Goal: Communication & Community: Answer question/provide support

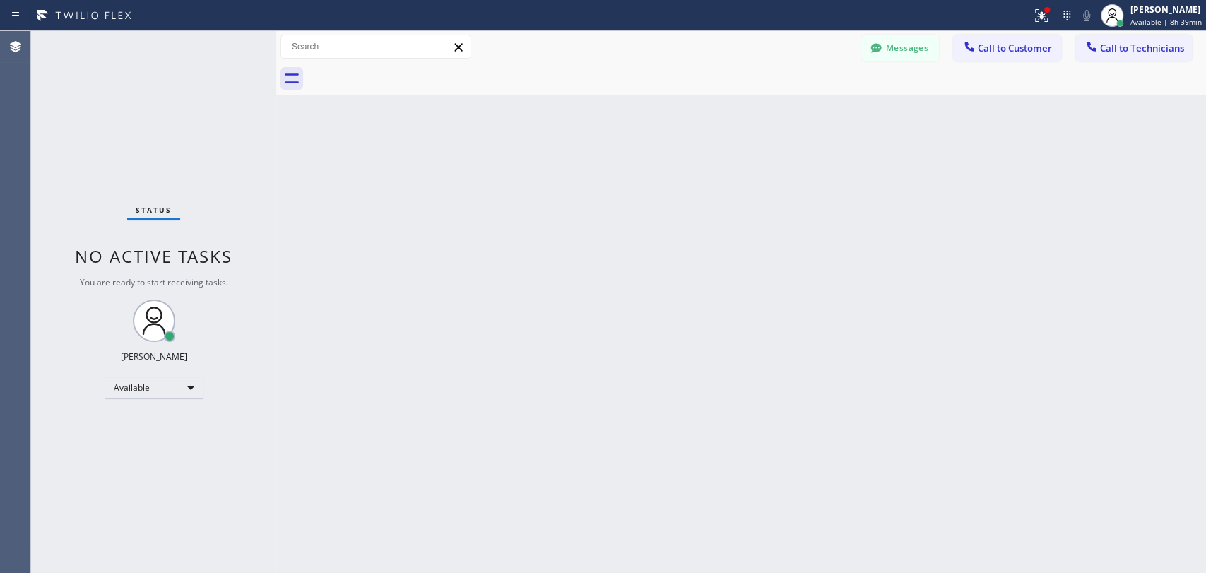
click at [893, 52] on button "Messages" at bounding box center [900, 48] width 78 height 27
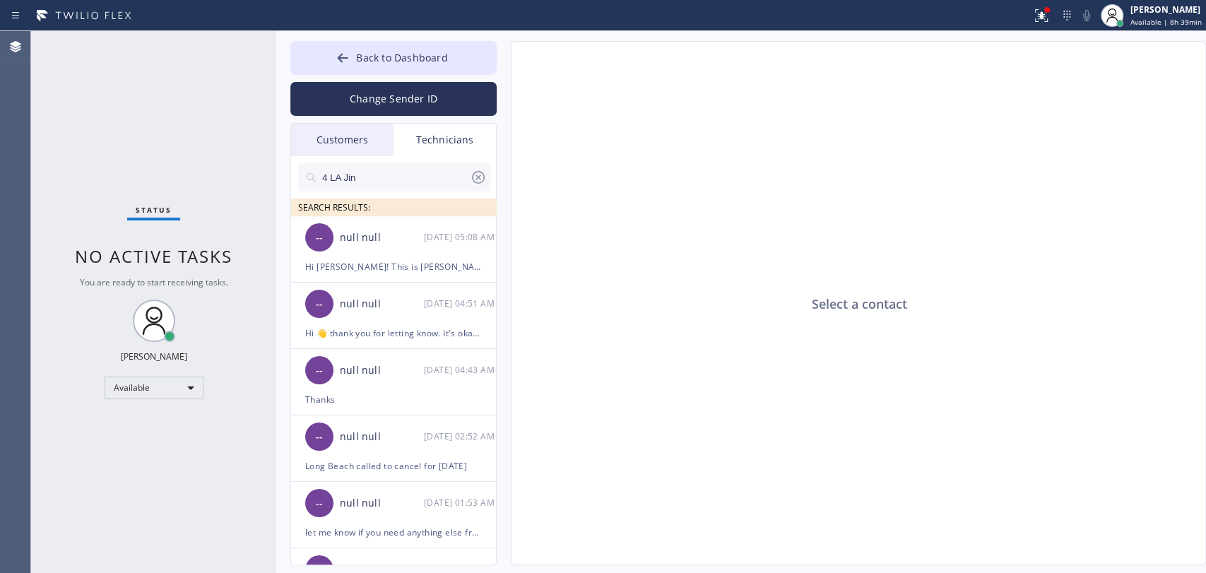
click at [474, 172] on icon at bounding box center [478, 177] width 17 height 17
click at [170, 253] on span "No active tasks" at bounding box center [154, 255] width 158 height 23
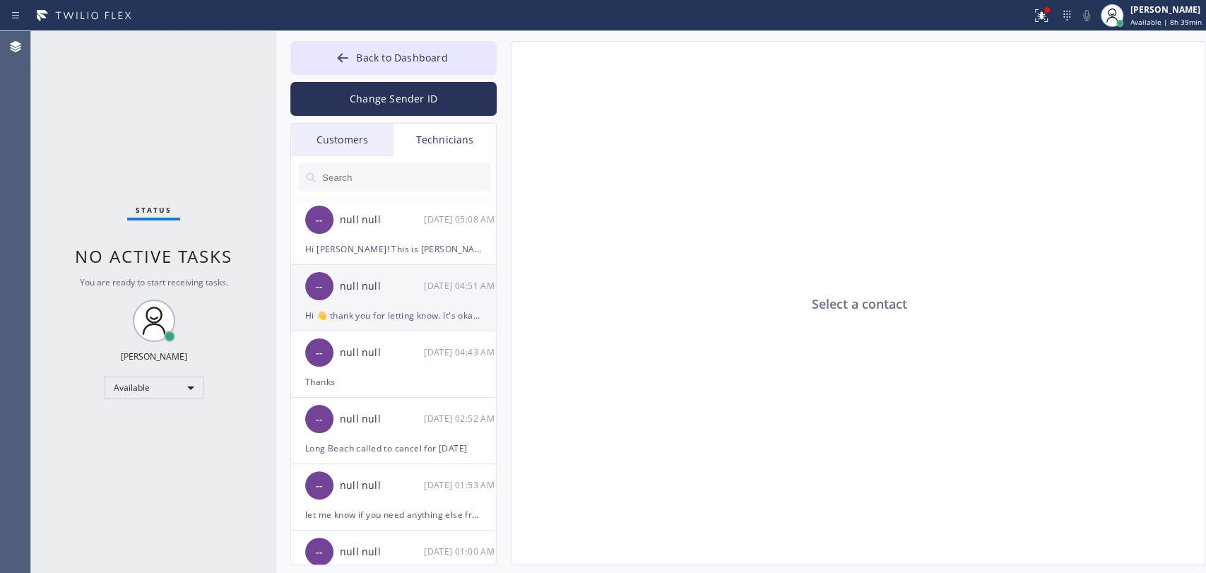
click at [362, 280] on div "null null" at bounding box center [382, 286] width 84 height 16
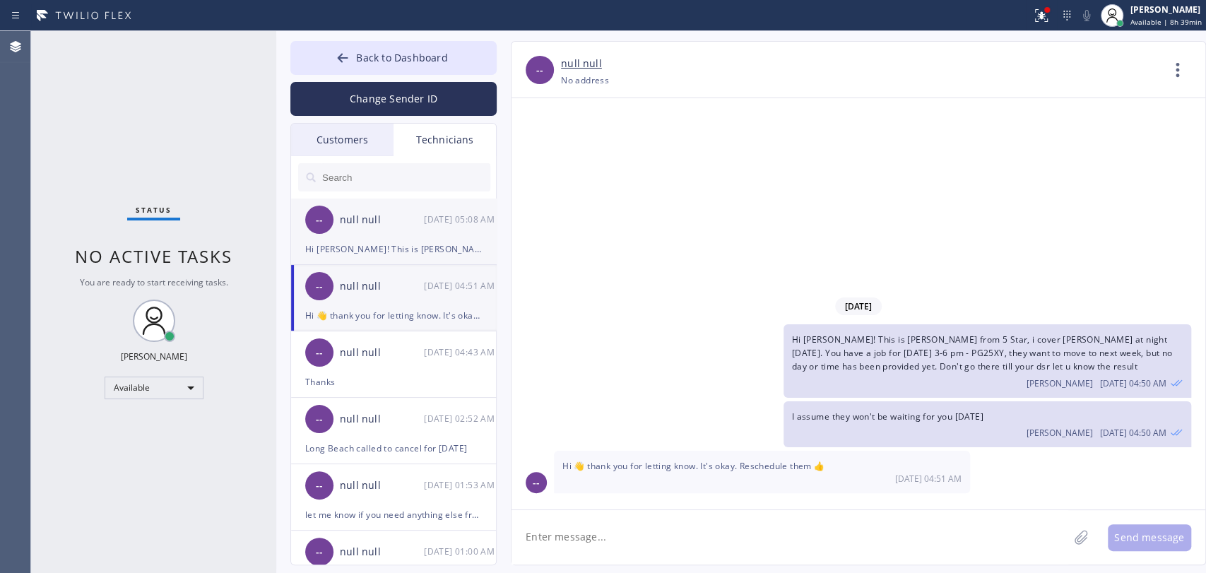
click at [329, 220] on div "--" at bounding box center [319, 220] width 28 height 28
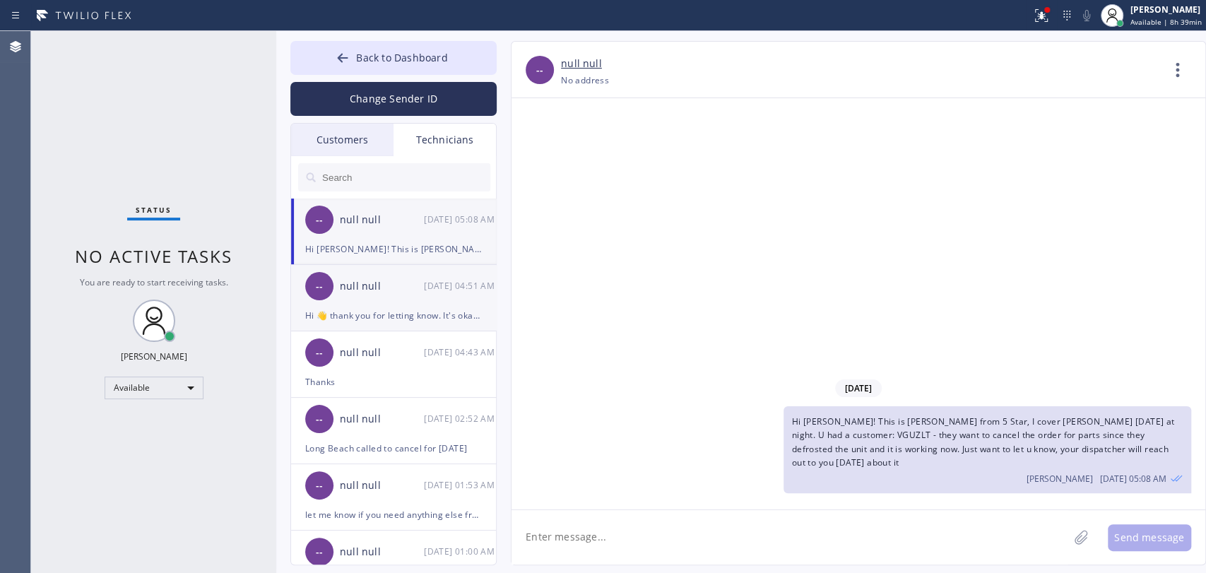
click at [381, 277] on div "-- null null [DATE] 04:51 AM" at bounding box center [394, 286] width 206 height 42
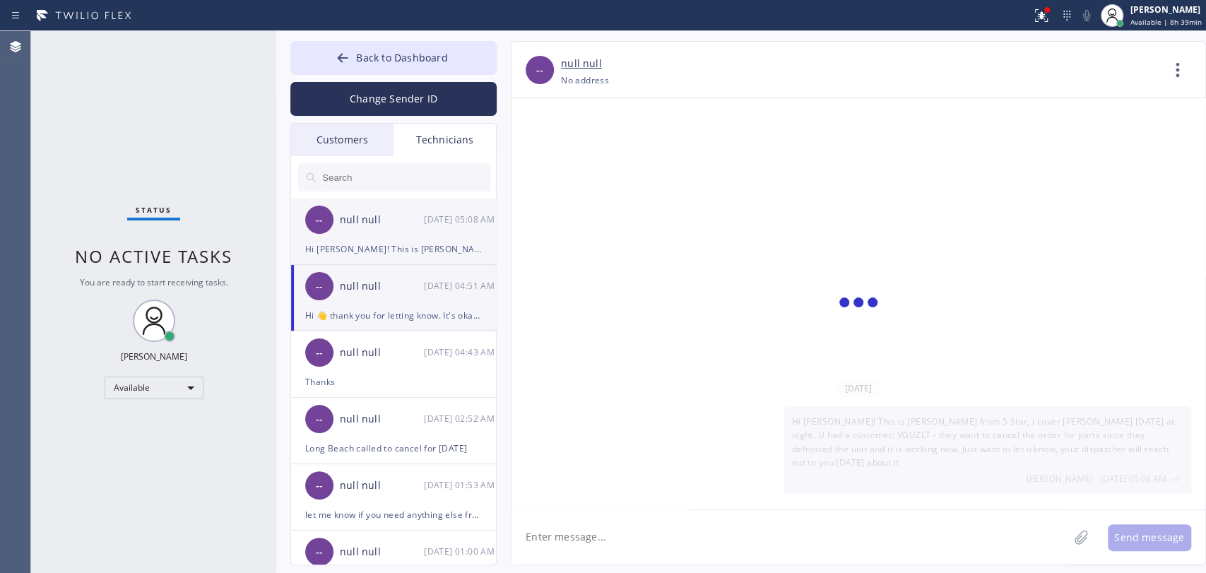
click at [384, 247] on div "Hi [PERSON_NAME]! This is [PERSON_NAME] from 5 Star, I cover [PERSON_NAME] [DAT…" at bounding box center [393, 249] width 177 height 16
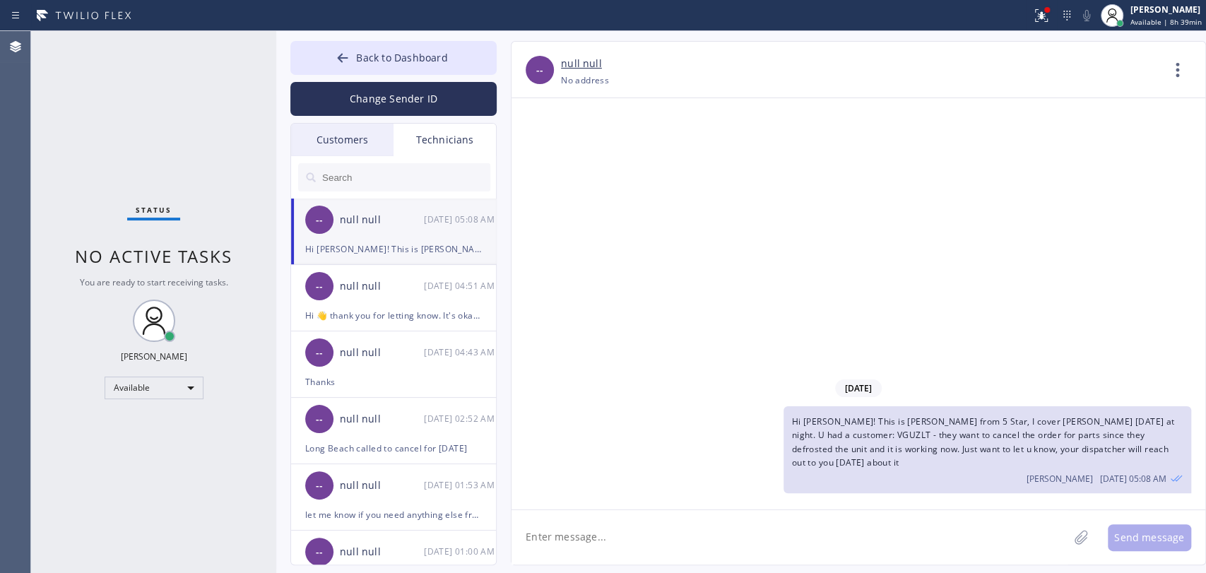
click at [384, 247] on div "Hi [PERSON_NAME]! This is [PERSON_NAME] from 5 Star, I cover [PERSON_NAME] [DAT…" at bounding box center [393, 249] width 177 height 16
drag, startPoint x: 169, startPoint y: 357, endPoint x: 165, endPoint y: 382, distance: 25.0
click at [168, 362] on div "Status No active tasks You are ready to start receiving tasks. [PERSON_NAME] Av…" at bounding box center [153, 302] width 245 height 542
click at [165, 386] on div "Available" at bounding box center [154, 387] width 99 height 23
click at [158, 403] on li "Offline" at bounding box center [153, 406] width 96 height 17
